Goal: Information Seeking & Learning: Learn about a topic

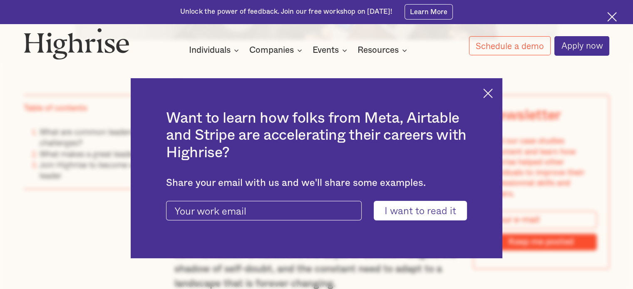
scroll to position [583, 0]
click at [493, 91] on img at bounding box center [488, 94] width 10 height 10
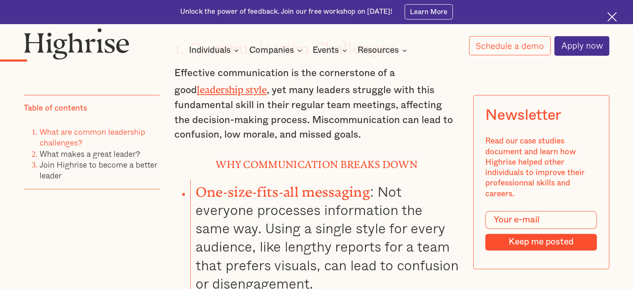
scroll to position [1124, 0]
click at [426, 186] on li "One-size-fits-all messaging : Not everyone processes information the same way. …" at bounding box center [324, 274] width 269 height 190
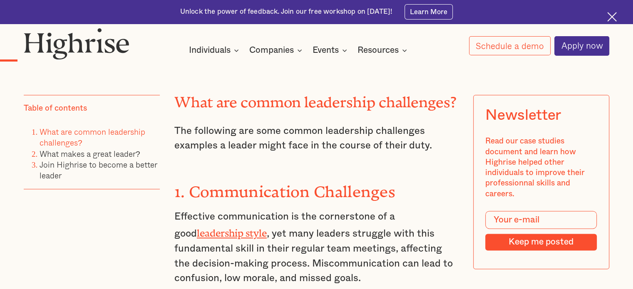
scroll to position [1041, 0]
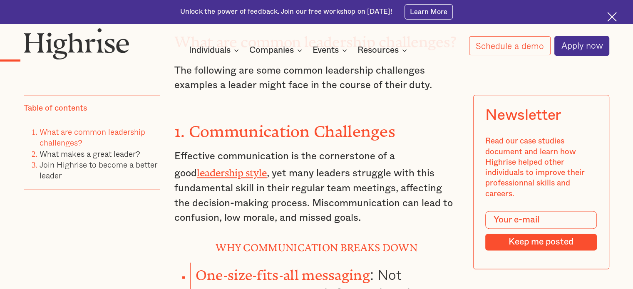
click at [445, 212] on p "Effective communication is the cornerstone of a good leadership style , yet man…" at bounding box center [316, 187] width 284 height 77
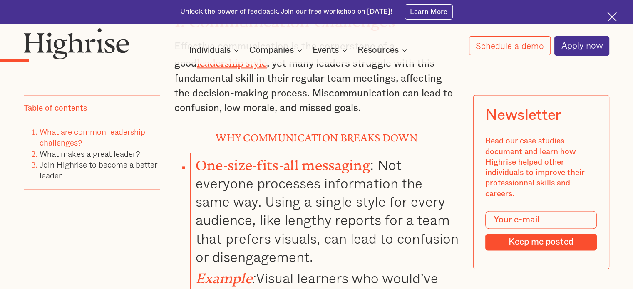
scroll to position [1166, 0]
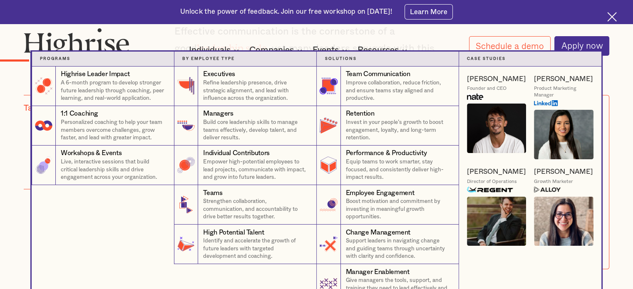
click at [0, 152] on nav "Programs 4 Highrise Leader Impact Program A 6-month program to develop stronger…" at bounding box center [316, 178] width 633 height 252
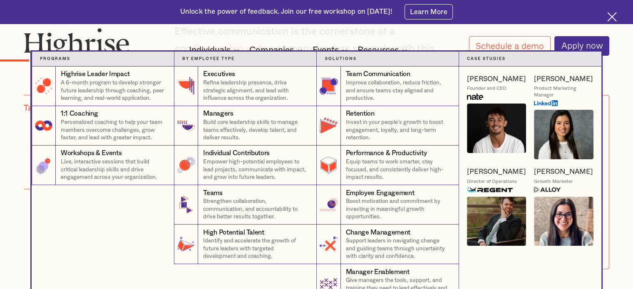
click at [0, 152] on nav "Programs 4 Highrise Leader Impact Program A 6-month program to develop stronger…" at bounding box center [316, 178] width 633 height 252
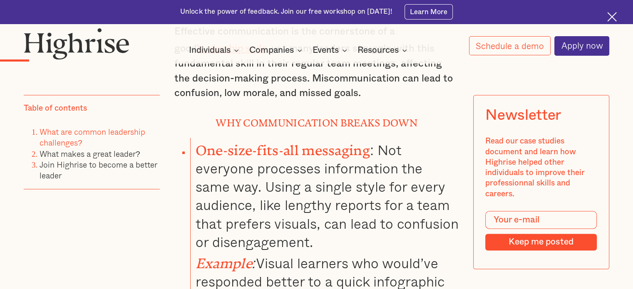
click at [615, 49] on div "How It Works Individuals Programs 1 Highrise Leader A 6-month program to grow l…" at bounding box center [316, 42] width 633 height 28
click at [424, 120] on h4 "Why Communication Breaks Down" at bounding box center [316, 122] width 284 height 15
click at [422, 138] on li "One-size-fits-all messaging : Not everyone processes information the same way. …" at bounding box center [324, 233] width 269 height 190
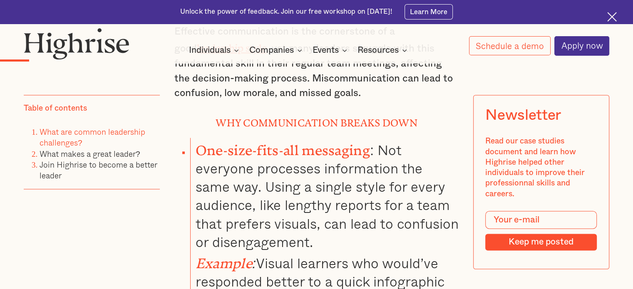
drag, startPoint x: 618, startPoint y: 45, endPoint x: 593, endPoint y: 70, distance: 35.9
click at [616, 46] on div "How It Works Individuals Programs 1 Highrise Leader A 6-month program to grow l…" at bounding box center [316, 42] width 633 height 28
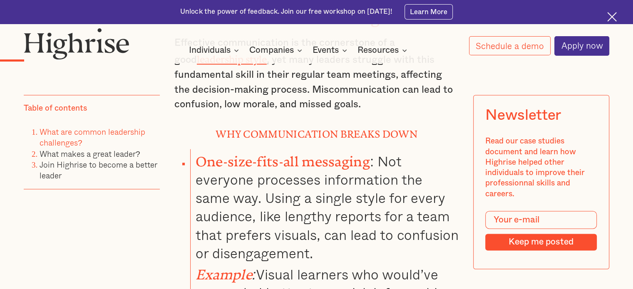
scroll to position [1041, 0]
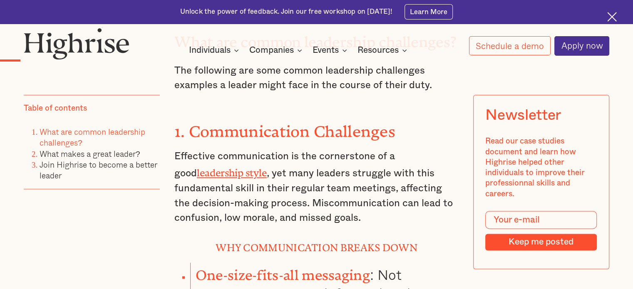
click at [196, 215] on p "Effective communication is the cornerstone of a good leadership style , yet man…" at bounding box center [316, 187] width 284 height 77
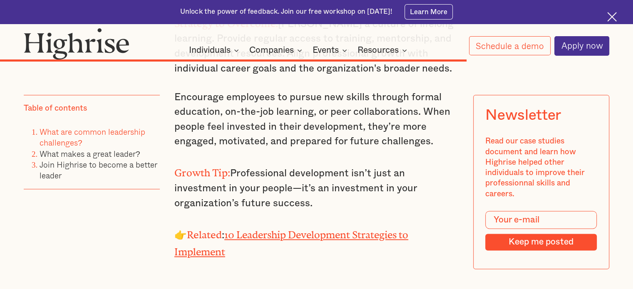
scroll to position [7327, 0]
